Goal: Browse casually

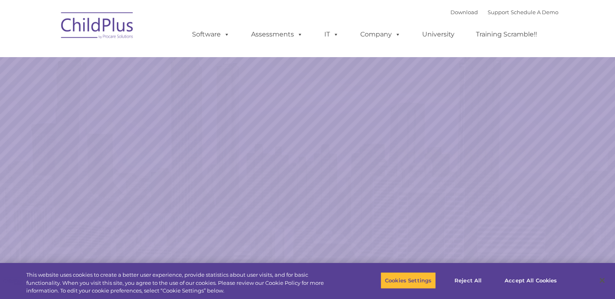
select select "MEDIUM"
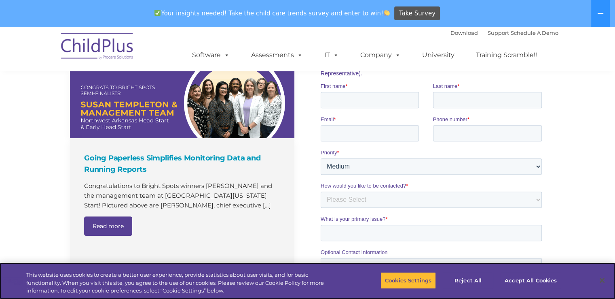
scroll to position [559, 0]
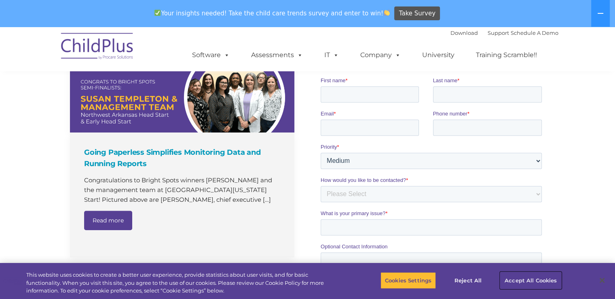
click at [516, 280] on button "Accept All Cookies" at bounding box center [530, 279] width 61 height 17
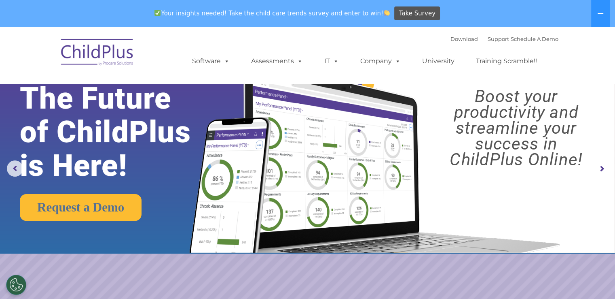
scroll to position [0, 0]
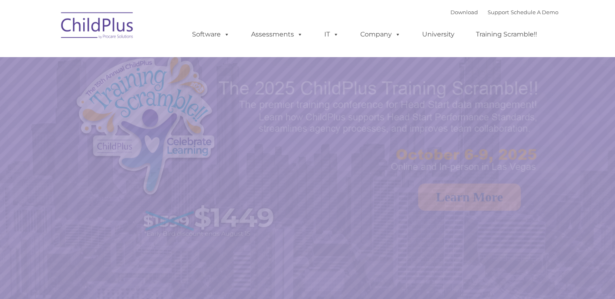
select select "MEDIUM"
